Goal: Task Accomplishment & Management: Manage account settings

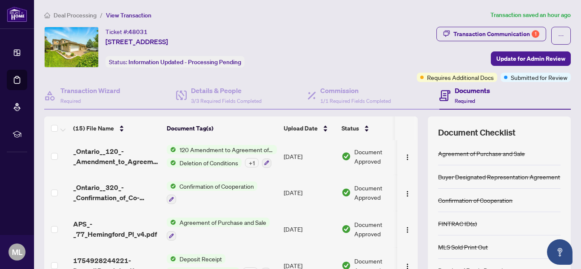
scroll to position [87, 0]
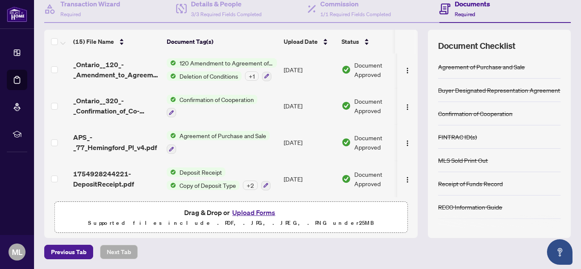
click at [251, 213] on button "Upload Forms" at bounding box center [254, 212] width 48 height 11
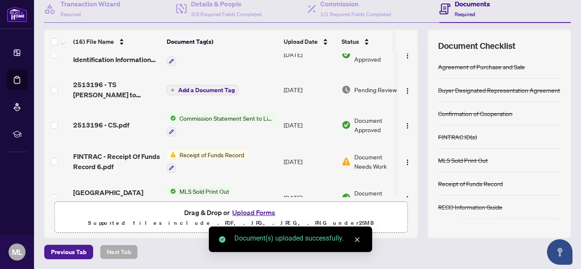
scroll to position [0, 0]
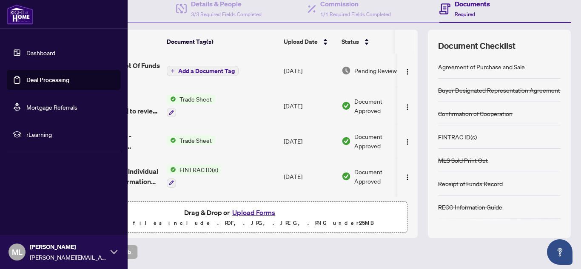
click at [41, 77] on link "Deal Processing" at bounding box center [47, 80] width 43 height 8
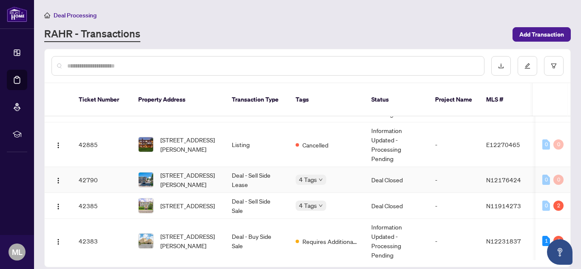
scroll to position [206, 0]
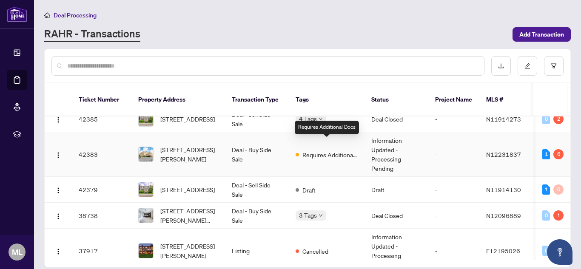
click at [333, 150] on span "Requires Additional Docs" at bounding box center [330, 154] width 55 height 9
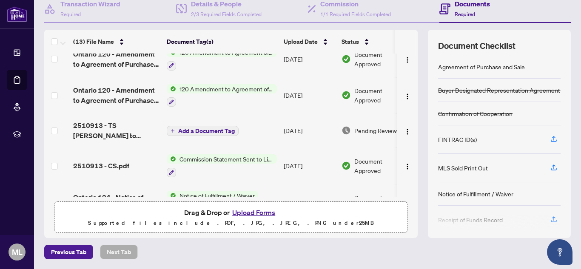
scroll to position [49, 0]
click at [222, 129] on span "Add a Document Tag" at bounding box center [206, 132] width 57 height 6
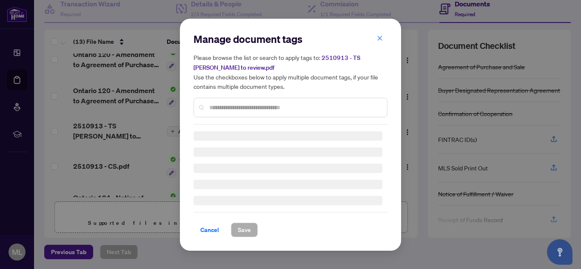
click at [119, 146] on div "Manage document tags Please browse the list or search to apply tags to: 2510913…" at bounding box center [290, 134] width 581 height 269
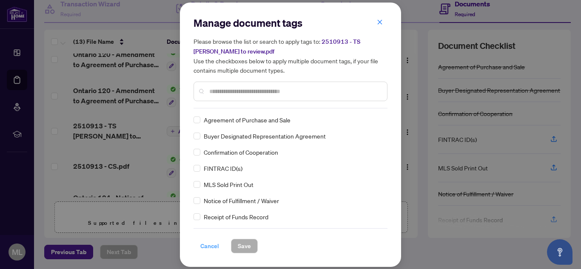
click at [215, 246] on span "Cancel" at bounding box center [209, 247] width 19 height 14
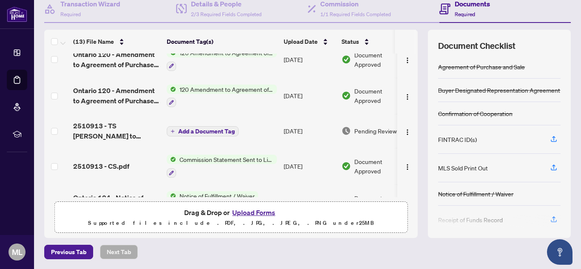
click at [215, 246] on div "Manage document tags Please browse the list or search to apply tags to: 2510913…" at bounding box center [290, 134] width 581 height 269
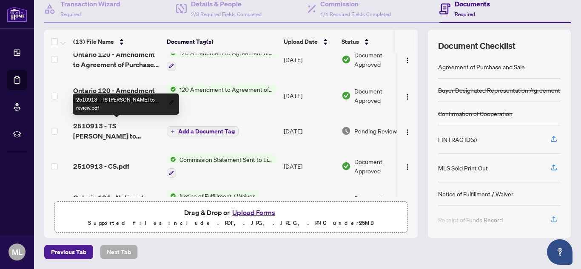
click at [122, 121] on span "2510913 - TS [PERSON_NAME] to review.pdf" at bounding box center [116, 131] width 87 height 20
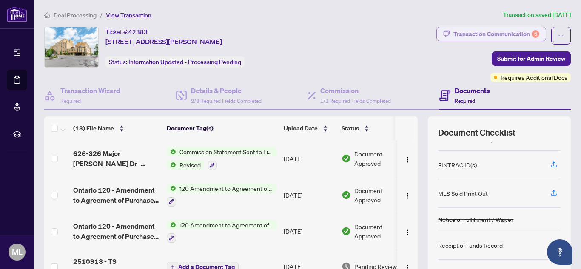
click at [462, 39] on div "Transaction Communication 6" at bounding box center [497, 34] width 86 height 14
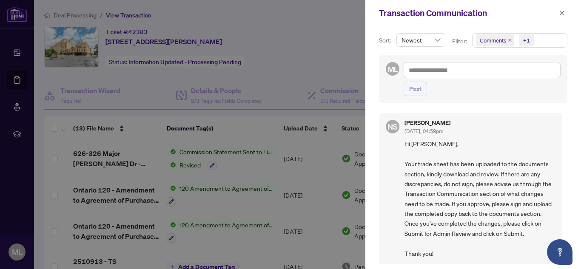
click at [482, 184] on span "Hi [PERSON_NAME], Your trade sheet has been uploaded to the documents section, …" at bounding box center [480, 199] width 151 height 120
click at [344, 26] on div at bounding box center [290, 134] width 581 height 269
click at [562, 14] on icon "close" at bounding box center [562, 13] width 5 height 5
